Goal: Navigation & Orientation: Find specific page/section

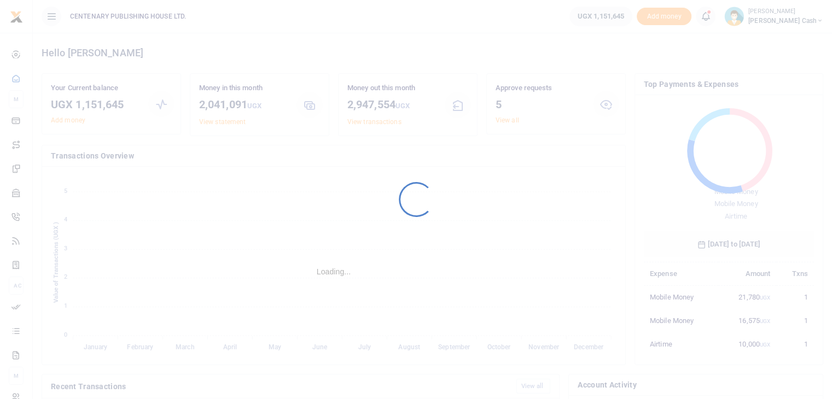
scroll to position [9, 9]
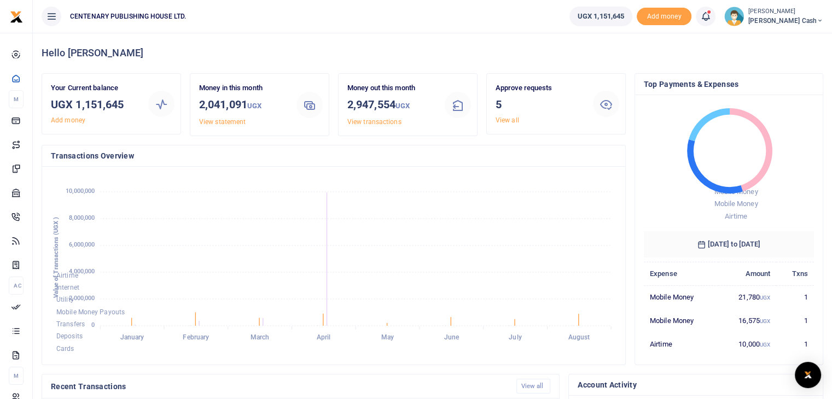
click at [711, 16] on span at bounding box center [711, 16] width 0 height 0
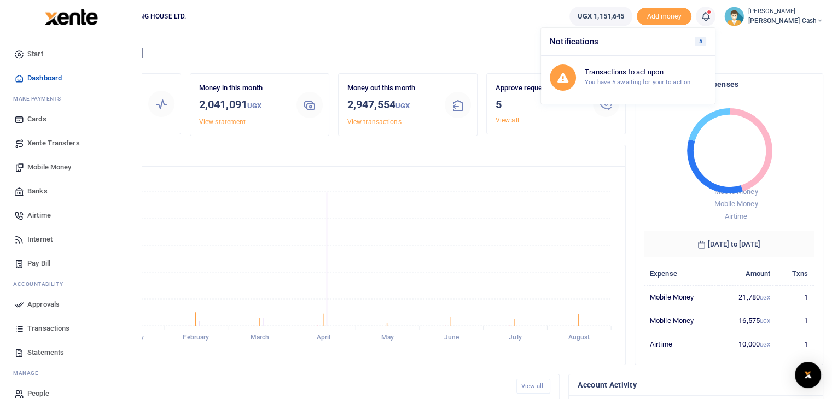
click at [46, 167] on span "Mobile Money" at bounding box center [49, 167] width 44 height 11
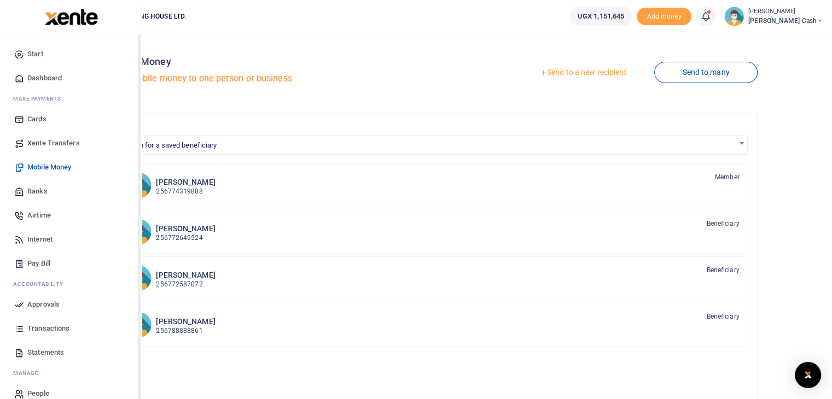
click at [38, 80] on span "Dashboard" at bounding box center [44, 78] width 34 height 11
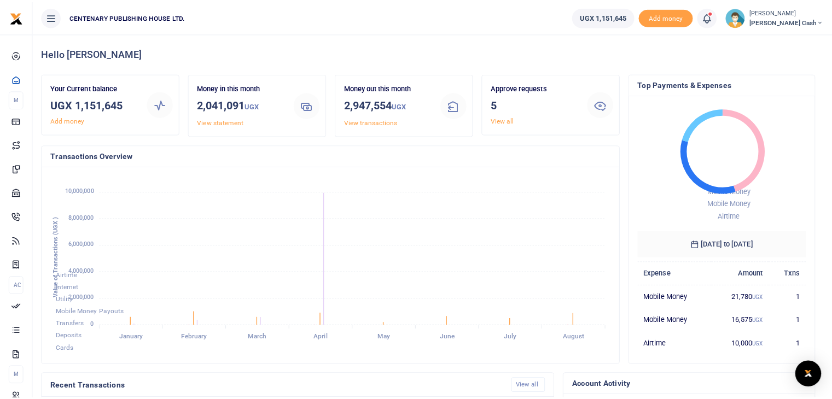
scroll to position [9, 9]
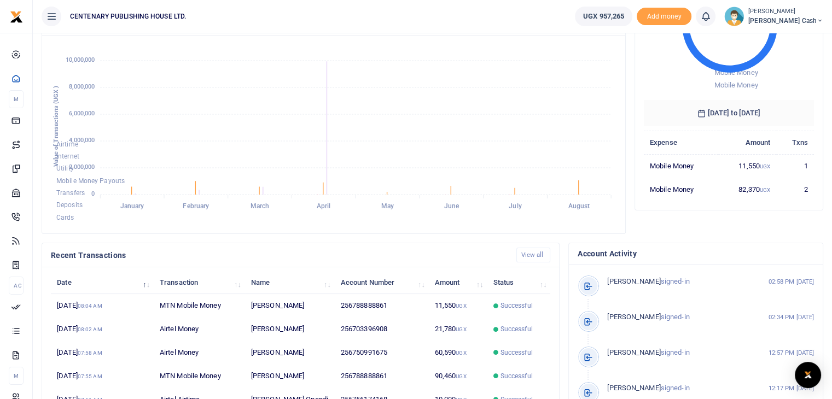
scroll to position [175, 0]
